Goal: Transaction & Acquisition: Book appointment/travel/reservation

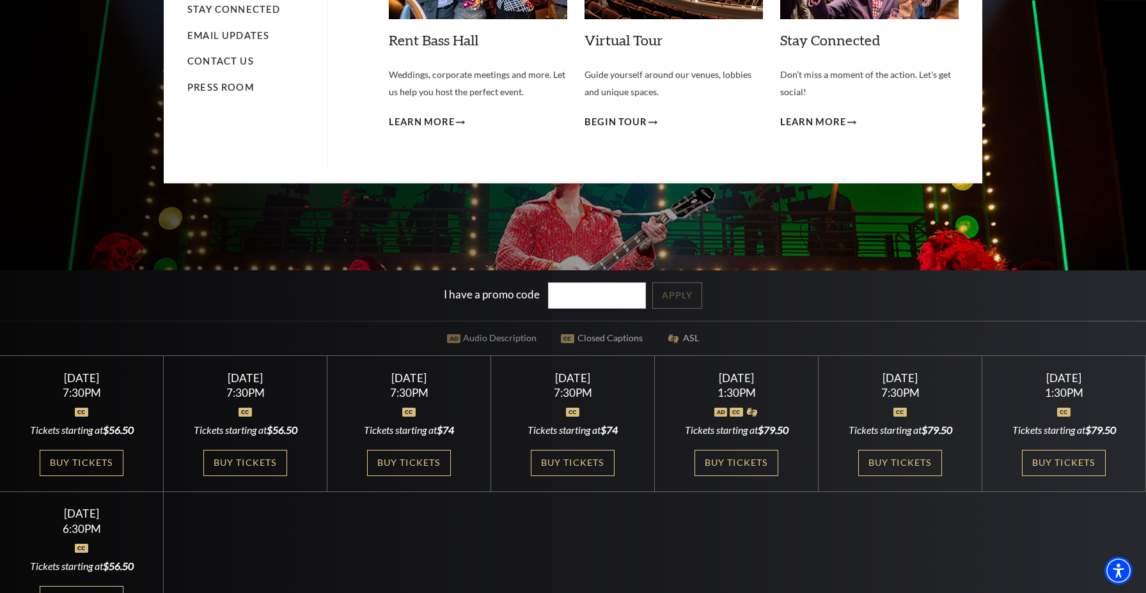
scroll to position [209, 0]
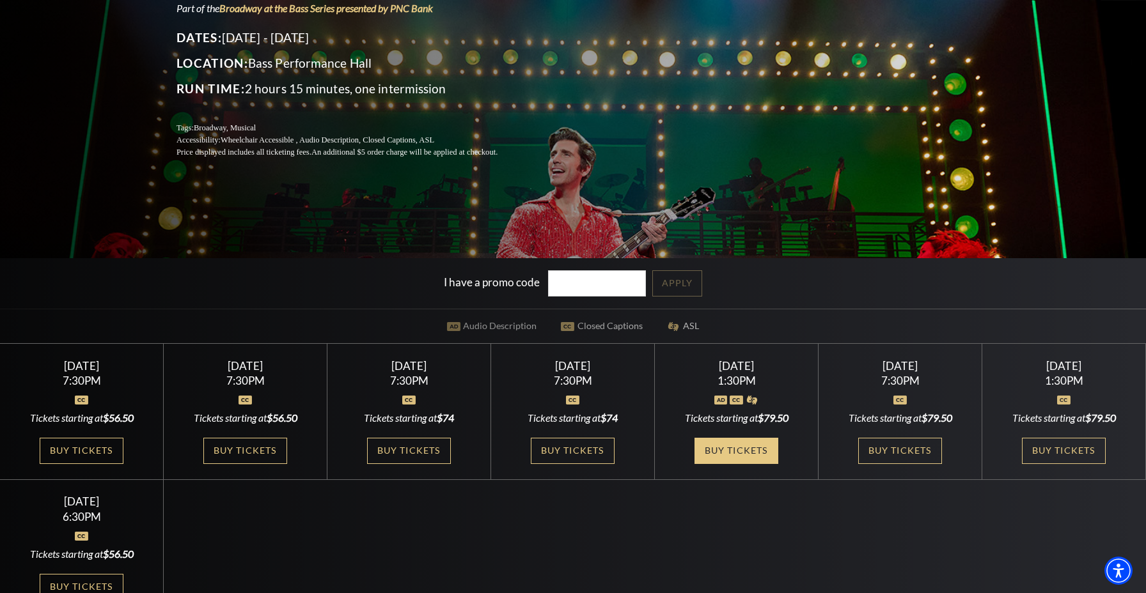
click at [735, 449] on link "Buy Tickets" at bounding box center [735, 451] width 83 height 26
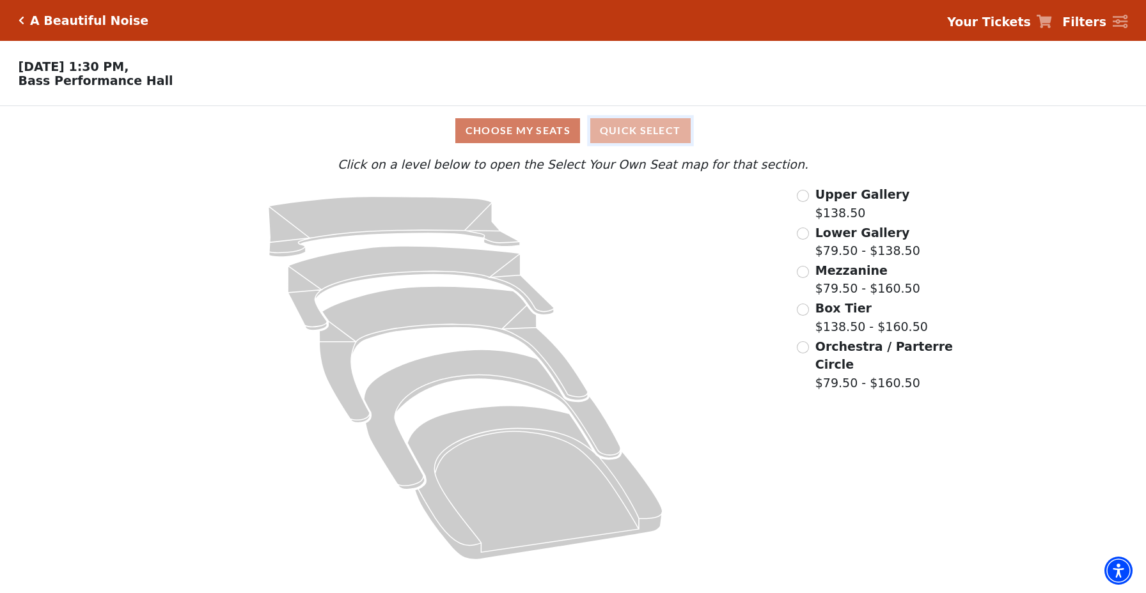
click at [627, 132] on button "Quick Select" at bounding box center [640, 130] width 100 height 25
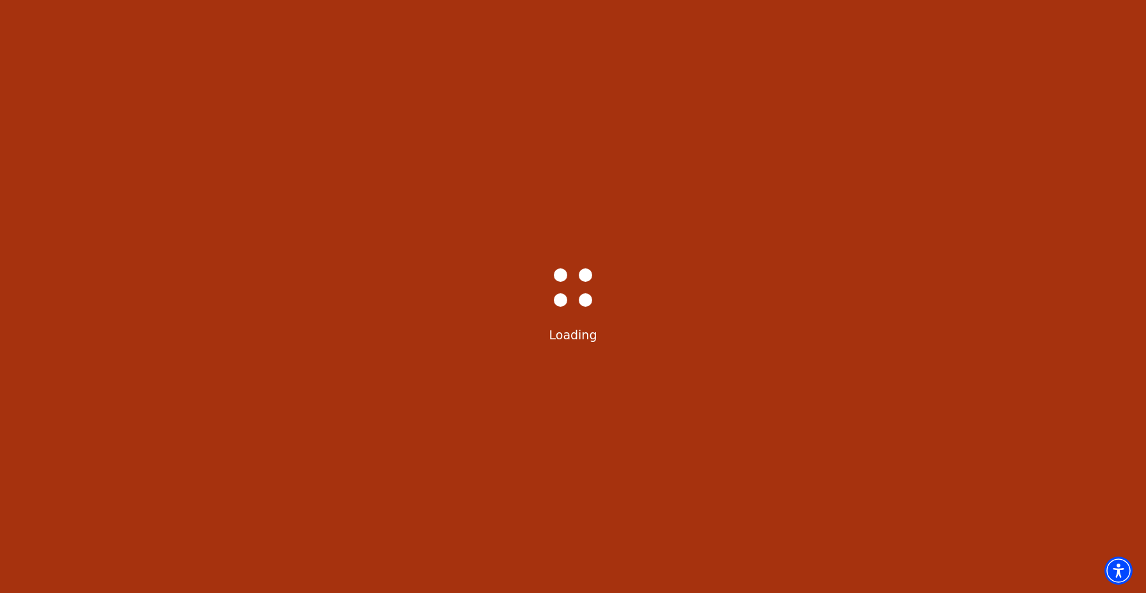
select select "6224"
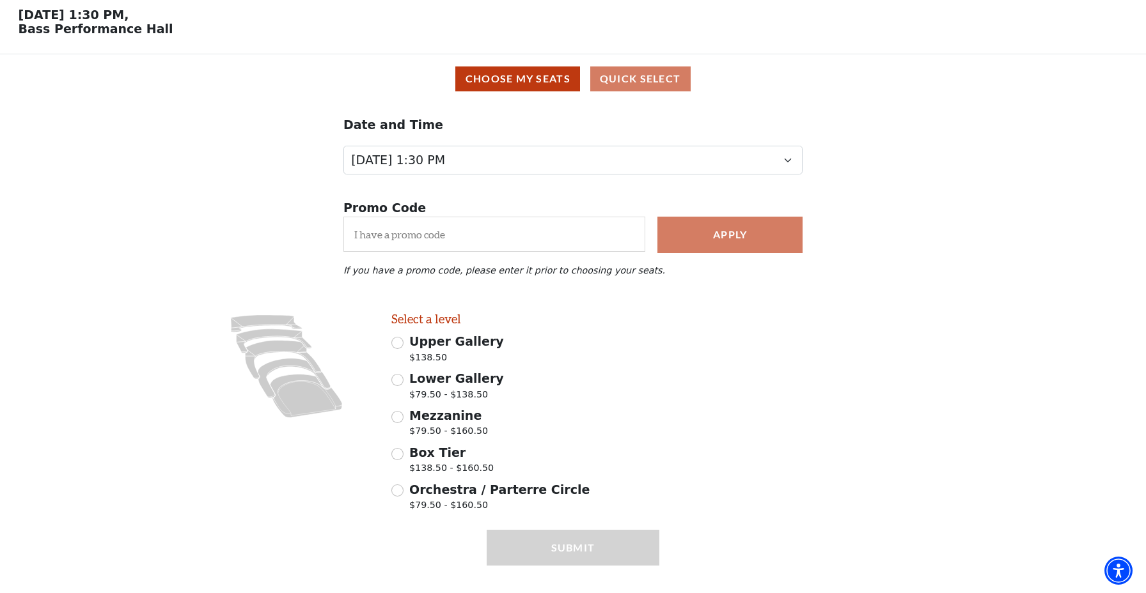
scroll to position [75, 0]
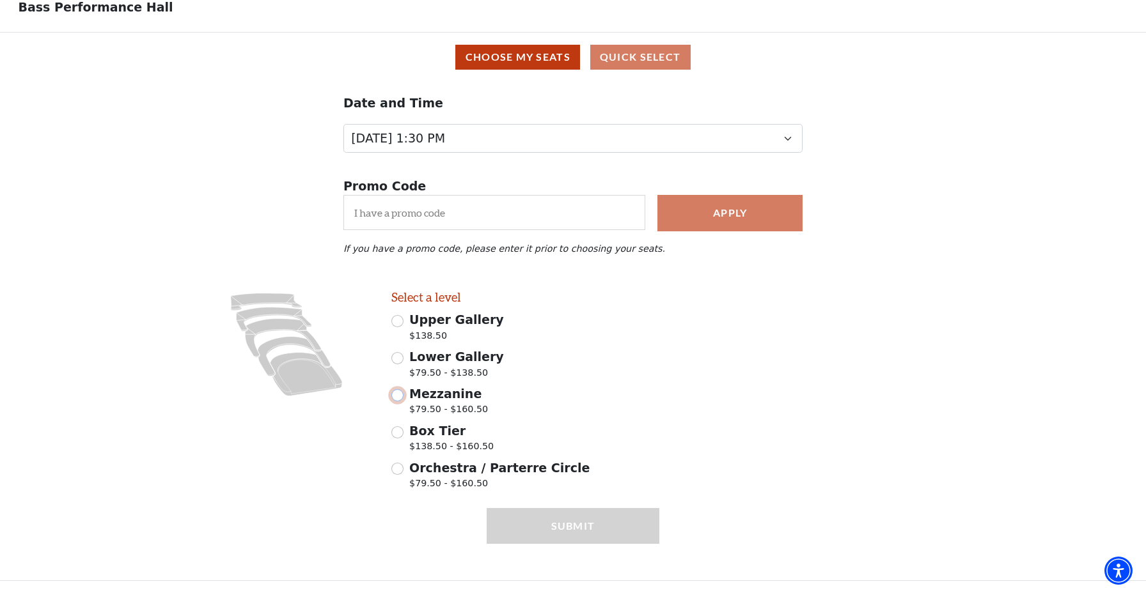
click at [398, 399] on input "Mezzanine $79.50 - $160.50" at bounding box center [397, 395] width 12 height 12
radio input "true"
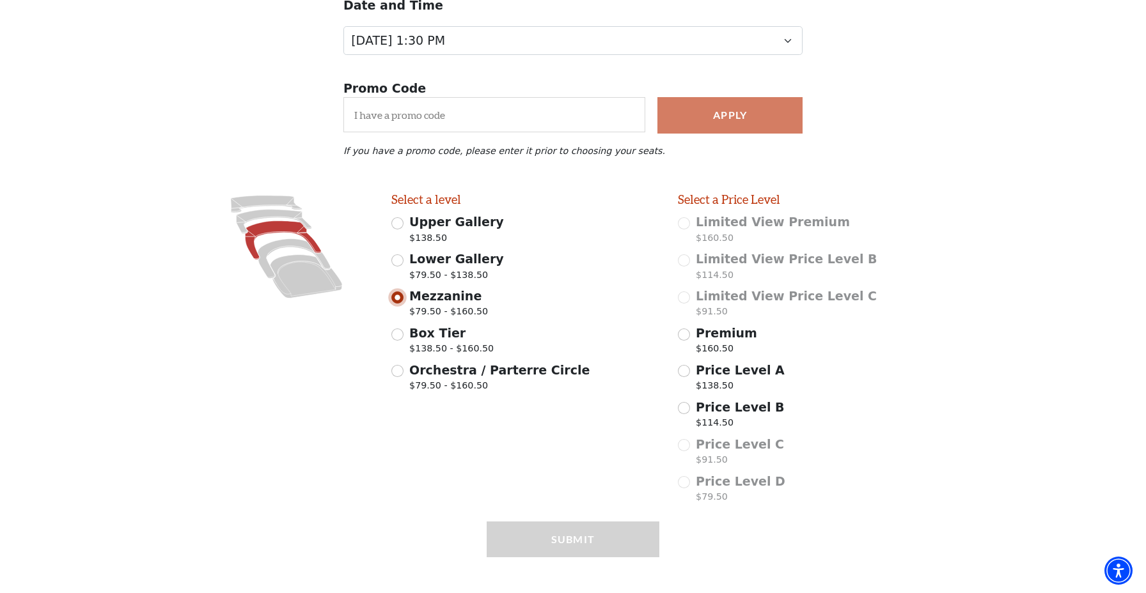
scroll to position [186, 0]
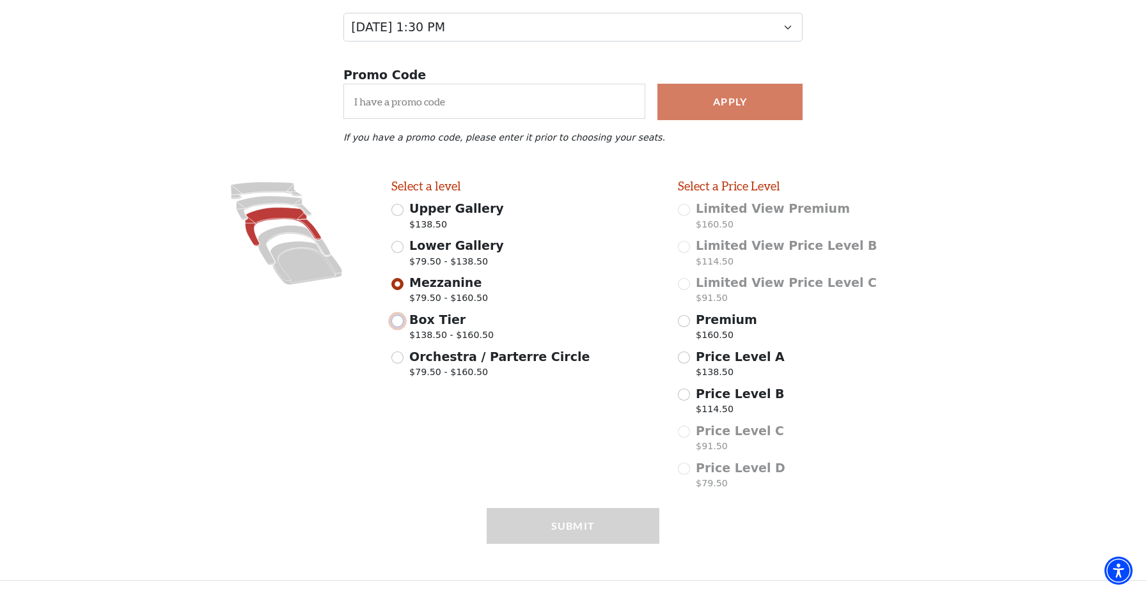
click at [398, 321] on input "Box Tier $138.50 - $160.50" at bounding box center [397, 321] width 12 height 12
radio input "true"
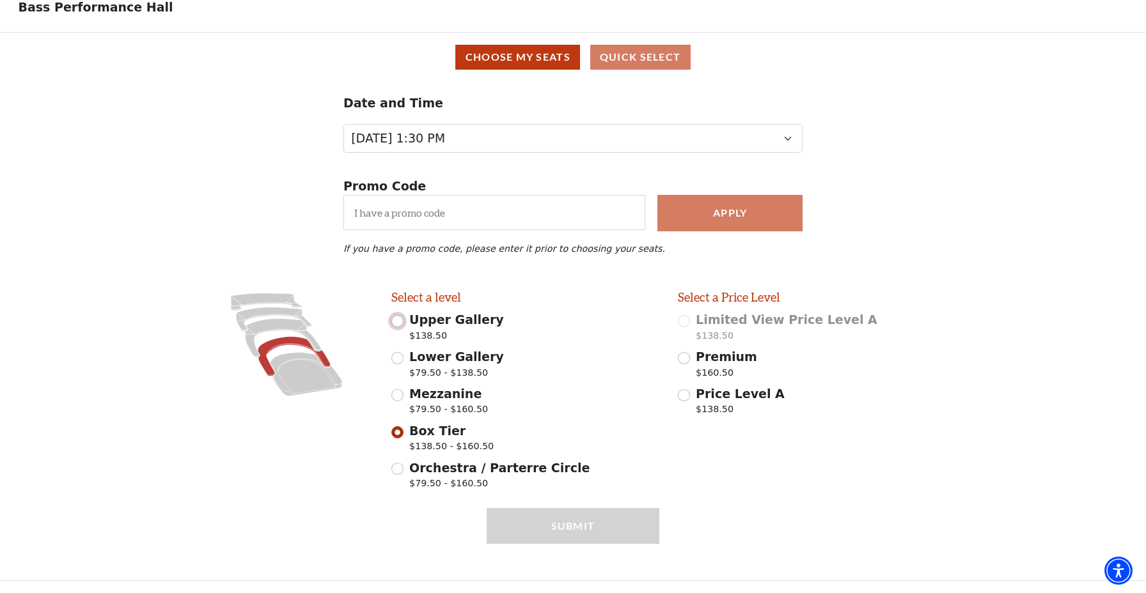
click at [399, 320] on input "Upper Gallery $138.50" at bounding box center [397, 321] width 12 height 12
radio input "true"
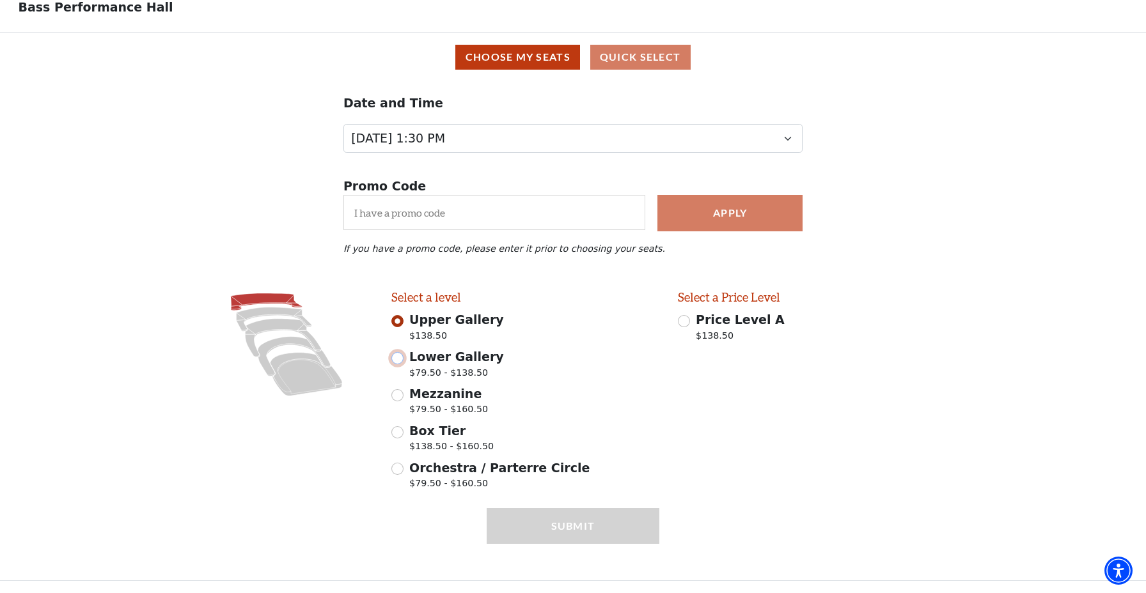
click at [397, 355] on input "Lower Gallery $79.50 - $138.50" at bounding box center [397, 358] width 12 height 12
radio input "true"
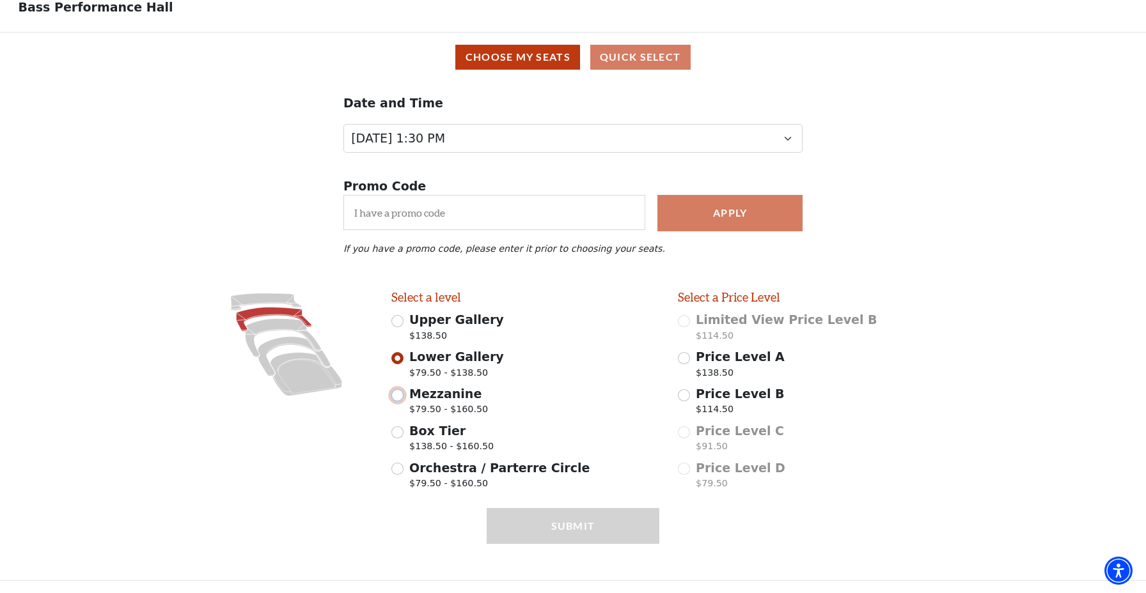
click at [397, 396] on input "Mezzanine $79.50 - $160.50" at bounding box center [397, 395] width 12 height 12
radio input "true"
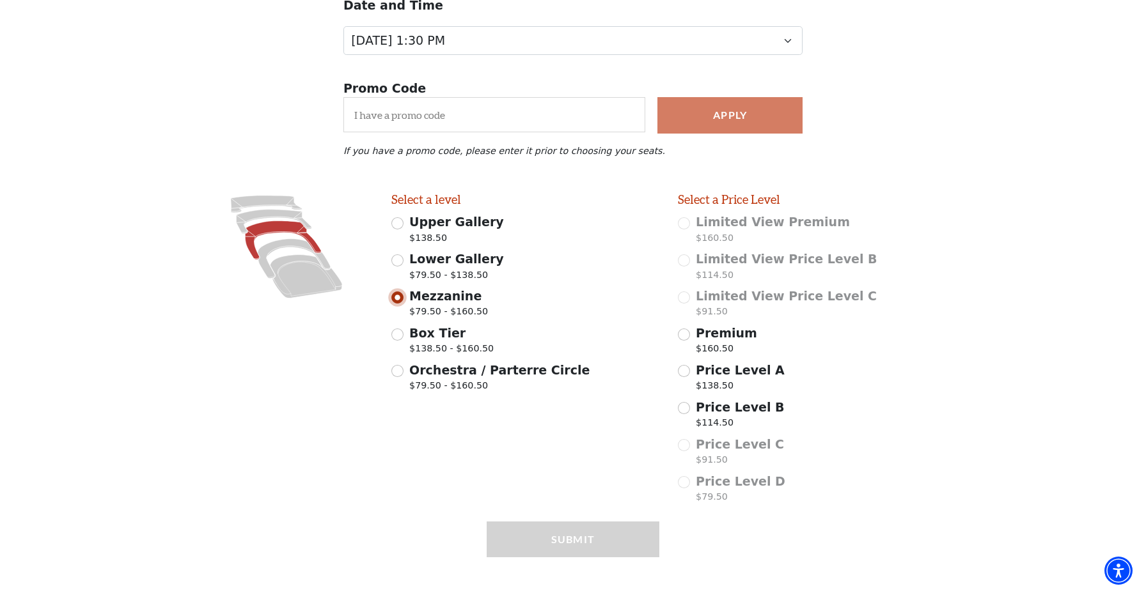
scroll to position [186, 0]
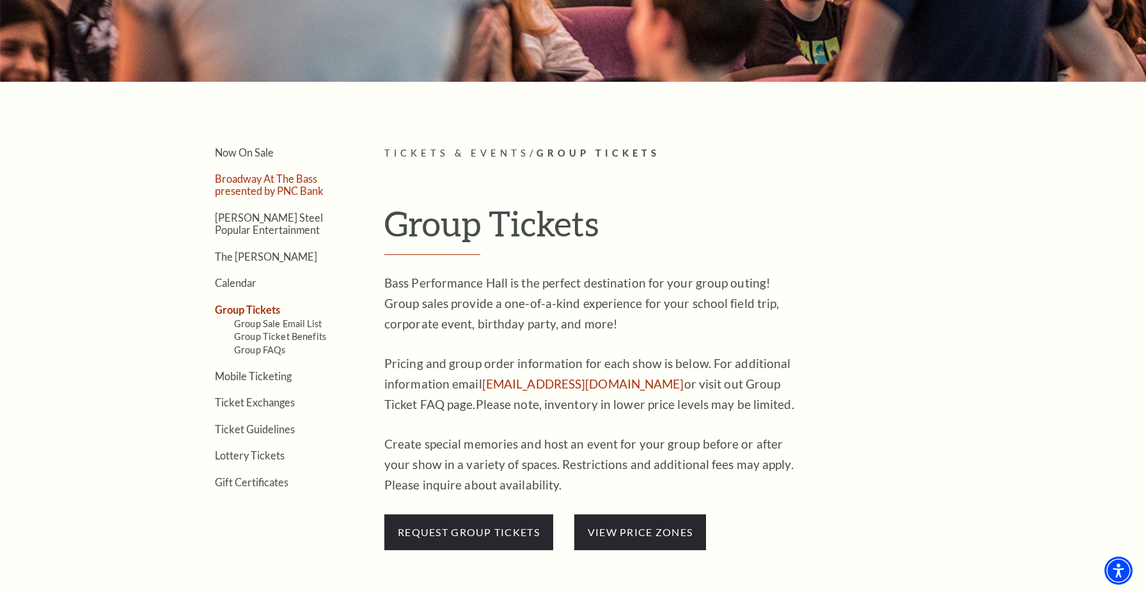
scroll to position [251, 0]
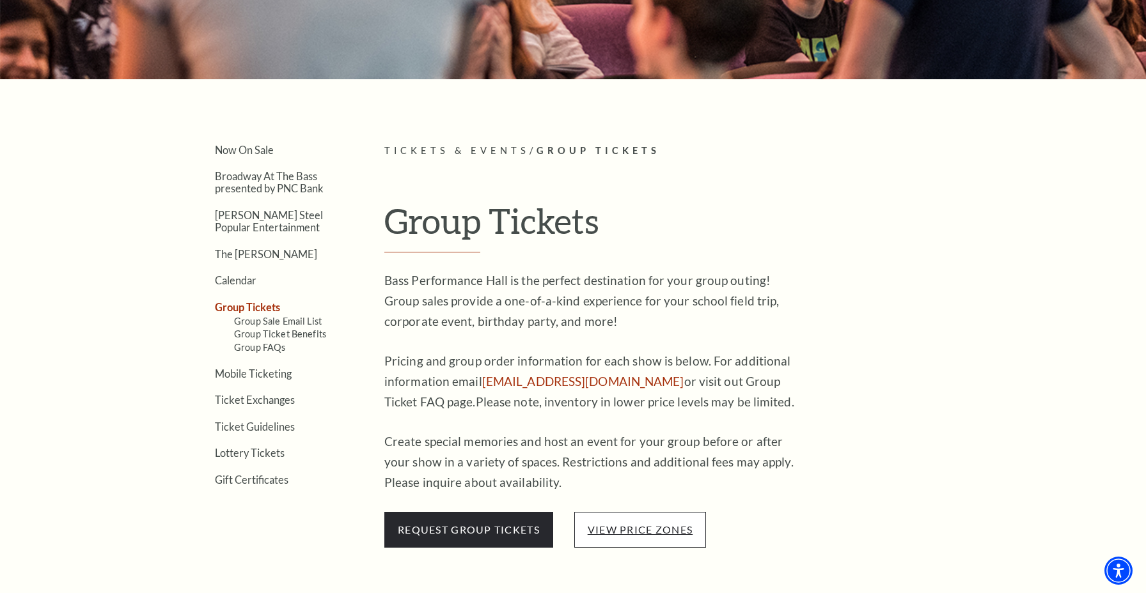
click at [636, 524] on link "view price zones" at bounding box center [639, 530] width 105 height 12
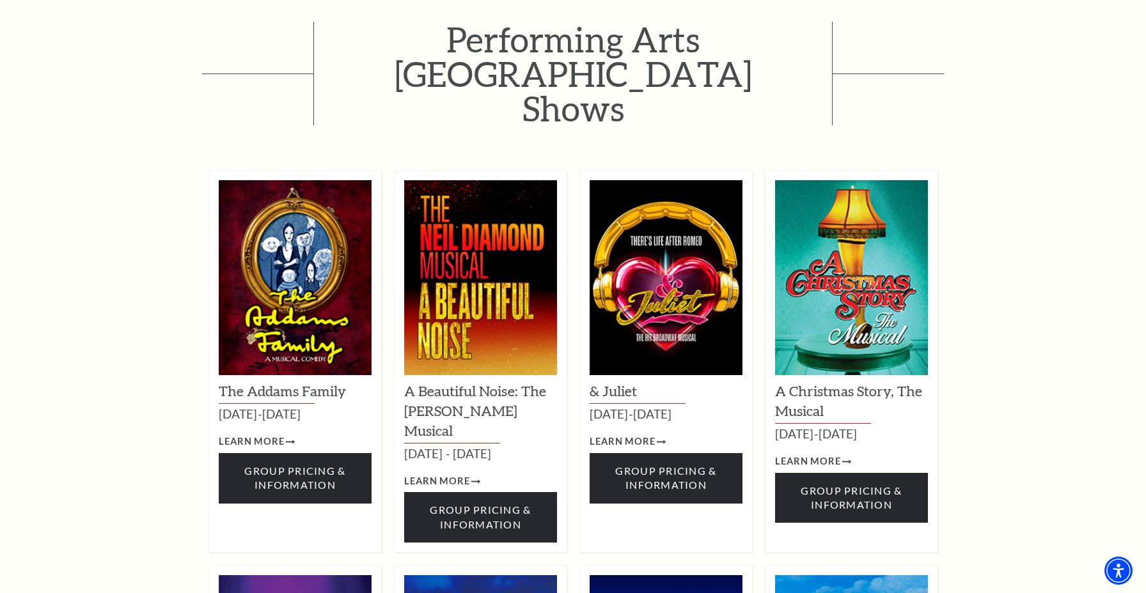
scroll to position [843, 0]
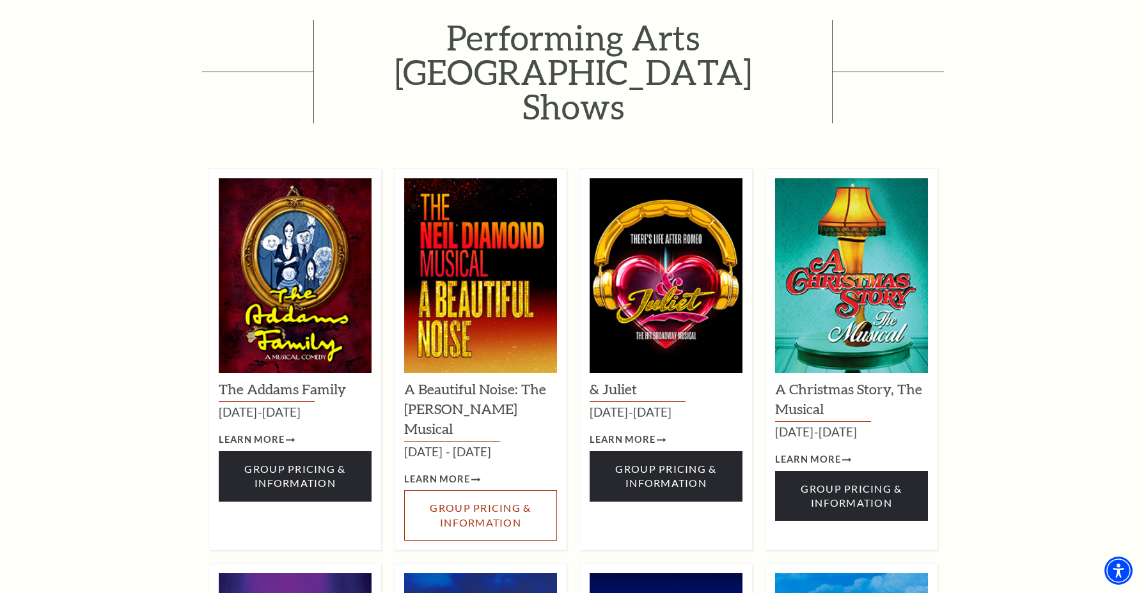
click at [475, 502] on span "Group Pricing & Information" at bounding box center [480, 515] width 101 height 26
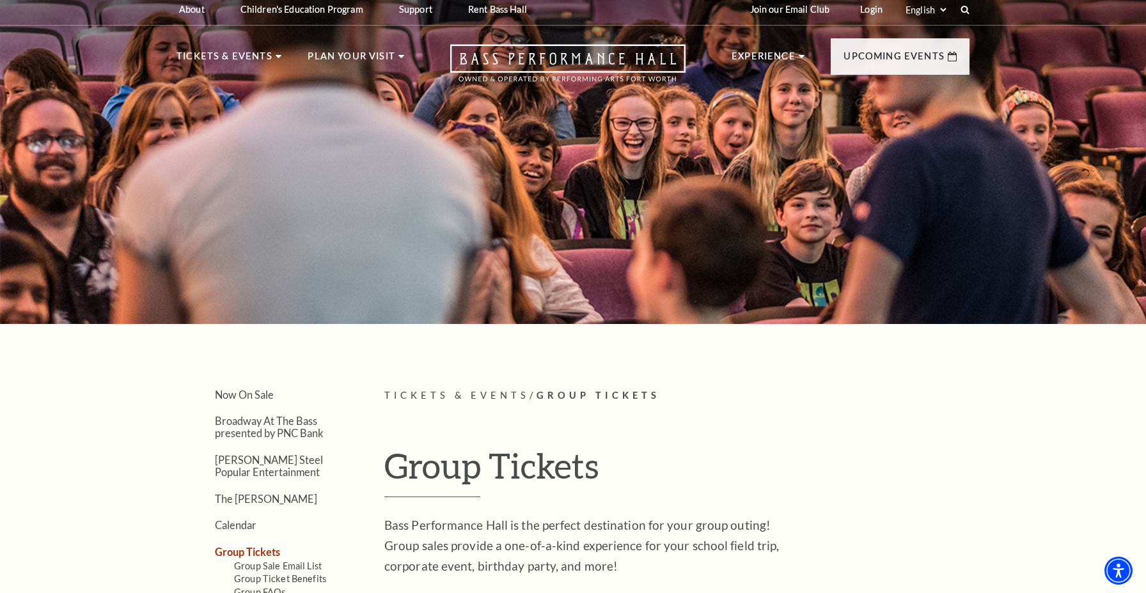
scroll to position [0, 0]
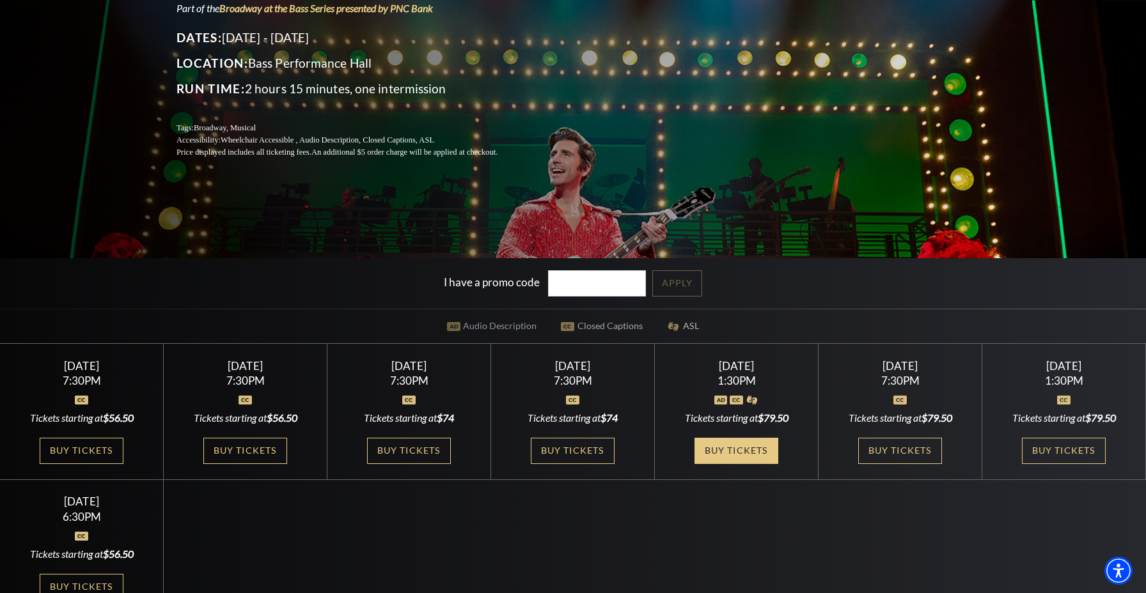
click at [731, 453] on link "Buy Tickets" at bounding box center [735, 451] width 83 height 26
click at [1050, 462] on link "Buy Tickets" at bounding box center [1063, 451] width 83 height 26
click at [97, 580] on link "Buy Tickets" at bounding box center [81, 587] width 83 height 26
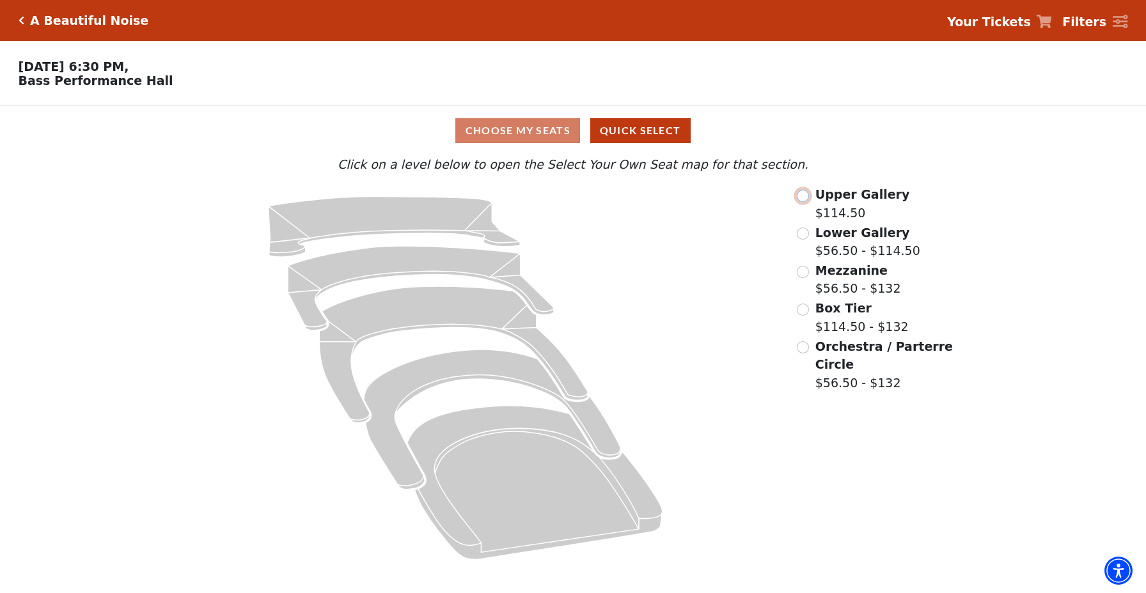
click at [804, 198] on input "Upper Gallery$114.50\a" at bounding box center [803, 196] width 12 height 12
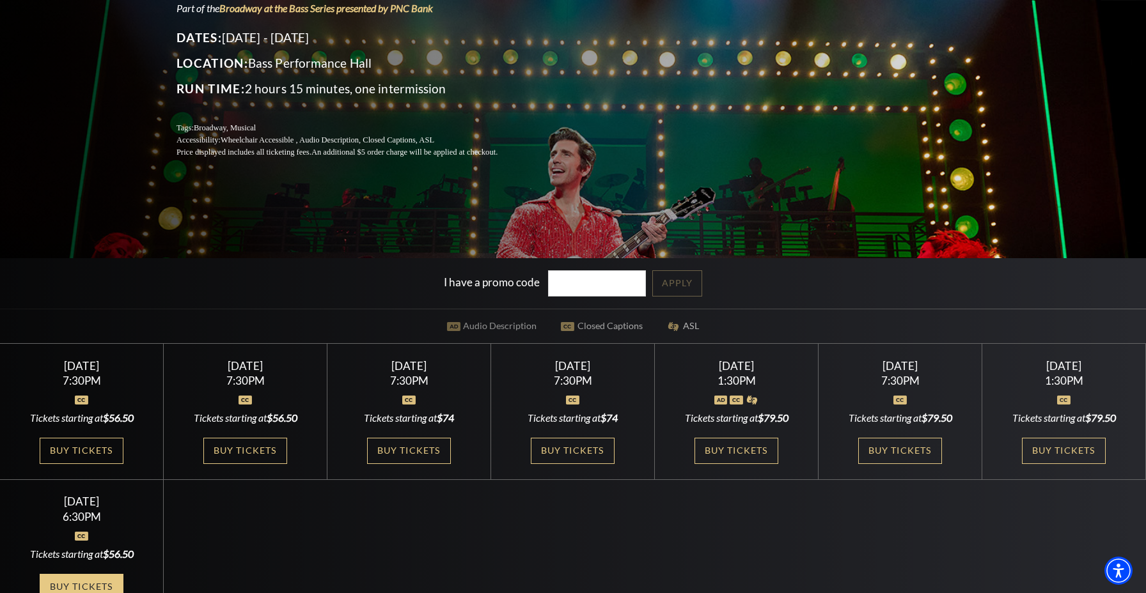
click at [93, 580] on link "Buy Tickets" at bounding box center [81, 587] width 83 height 26
